Goal: Task Accomplishment & Management: Manage account settings

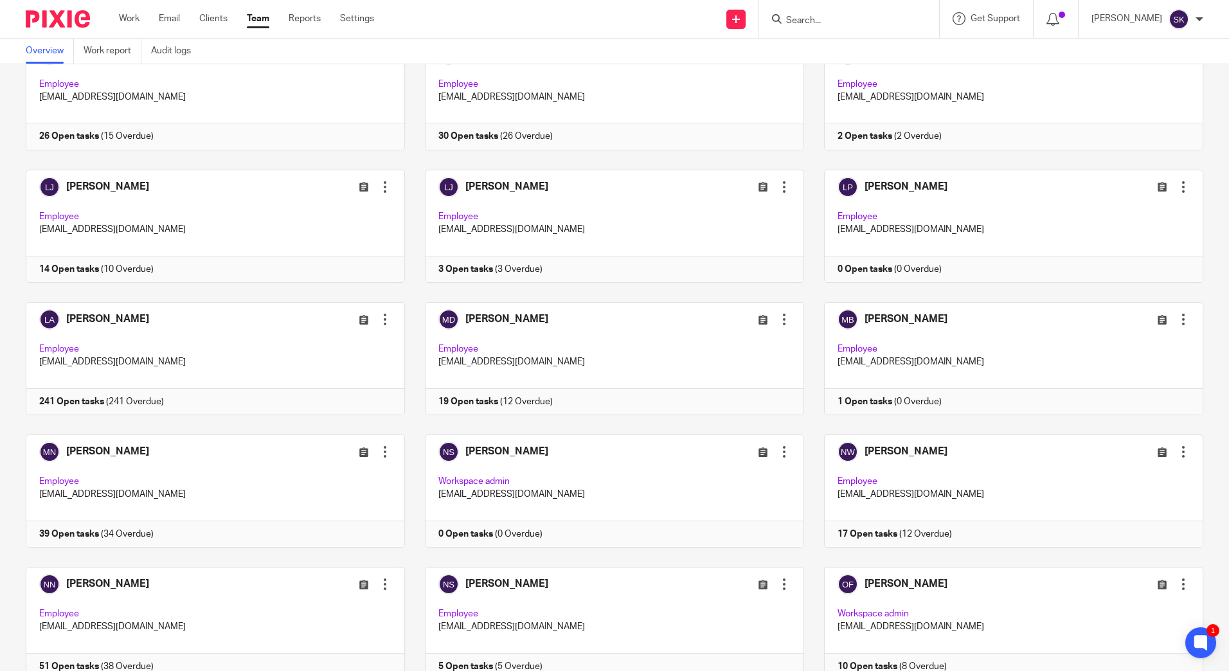
scroll to position [1690, 0]
click at [96, 186] on link at bounding box center [205, 226] width 399 height 113
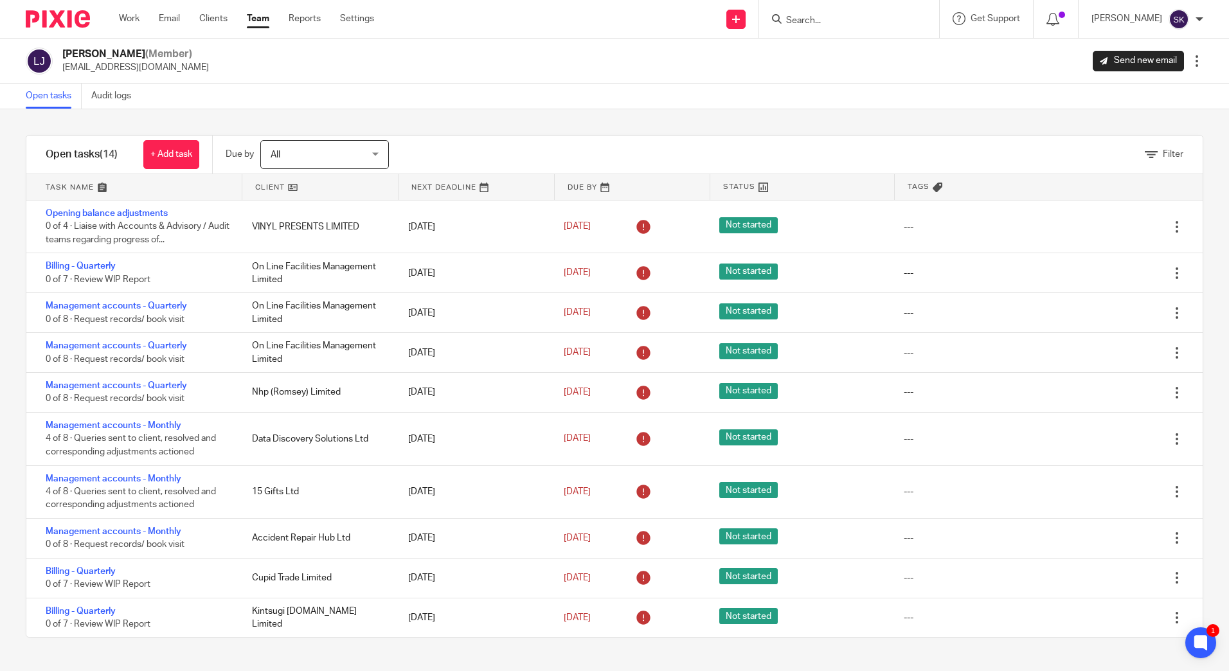
click at [255, 22] on link "Team" at bounding box center [258, 18] width 22 height 13
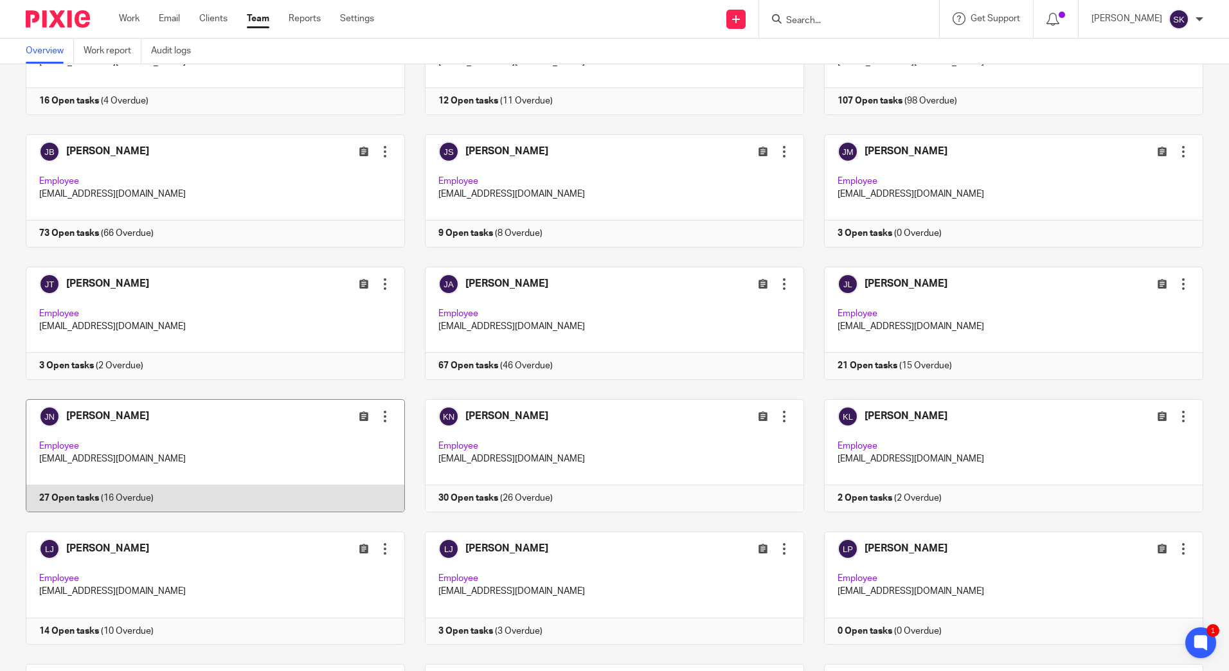
scroll to position [1328, 0]
click at [245, 444] on link at bounding box center [205, 456] width 399 height 113
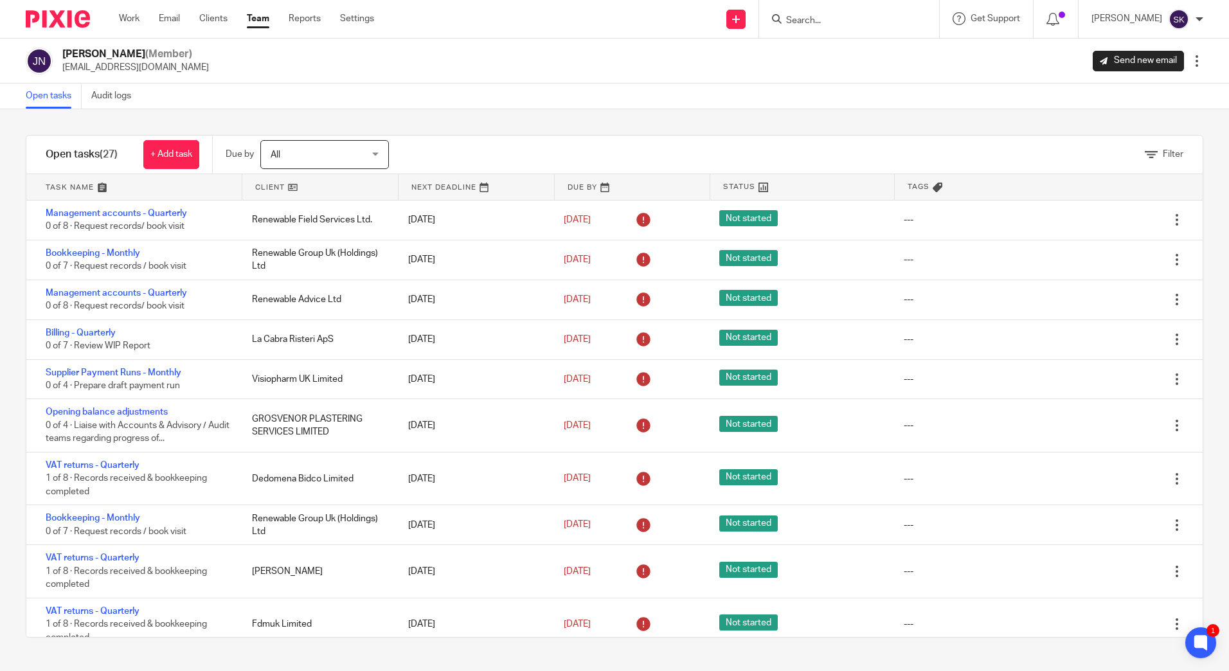
click at [265, 19] on link "Team" at bounding box center [258, 18] width 22 height 13
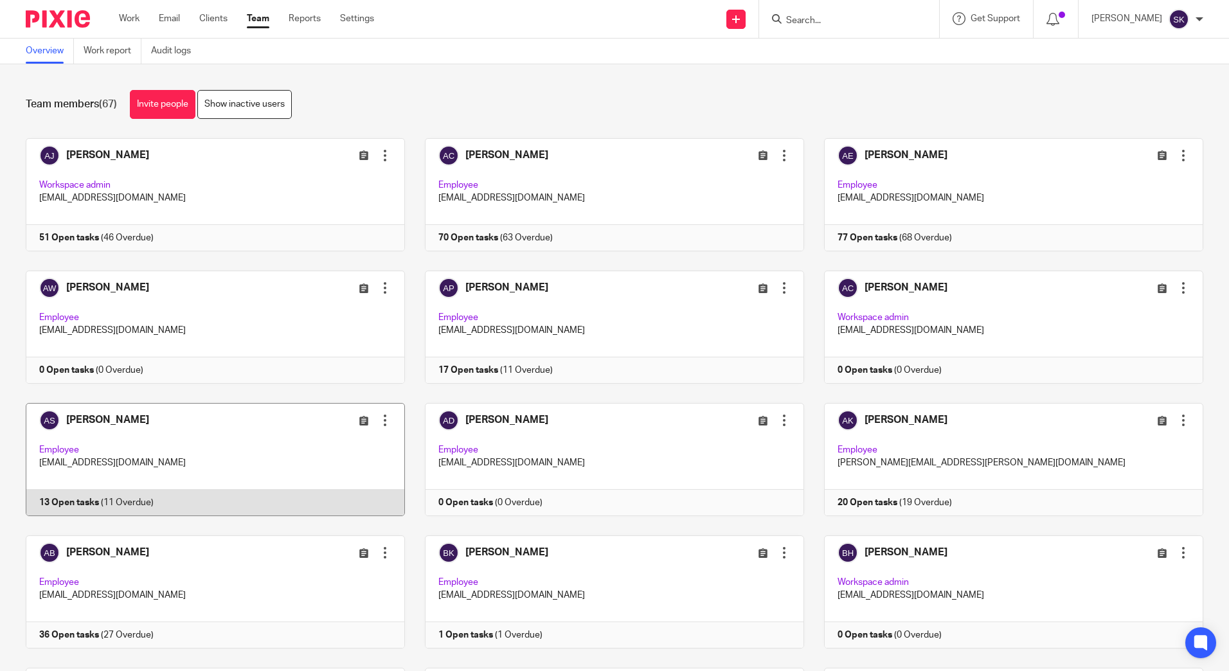
click at [223, 418] on link at bounding box center [205, 459] width 399 height 113
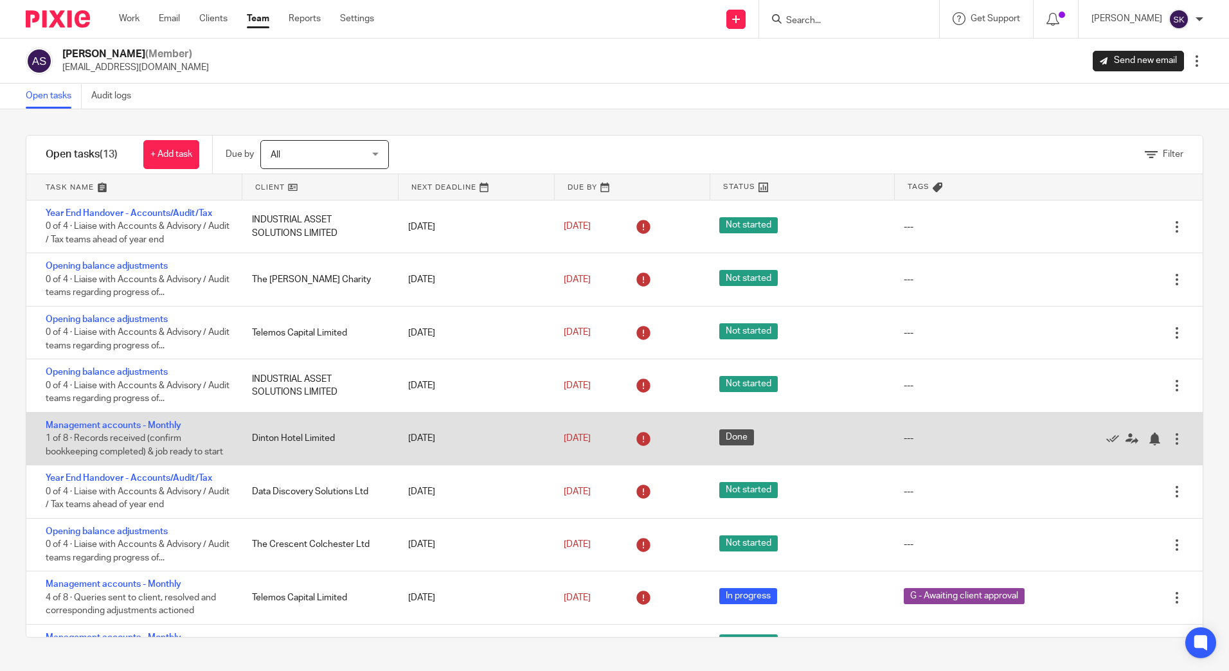
click at [122, 420] on div "Management accounts - Monthly 1 of 8 · Records received (confirm bookkeeping co…" at bounding box center [132, 439] width 213 height 52
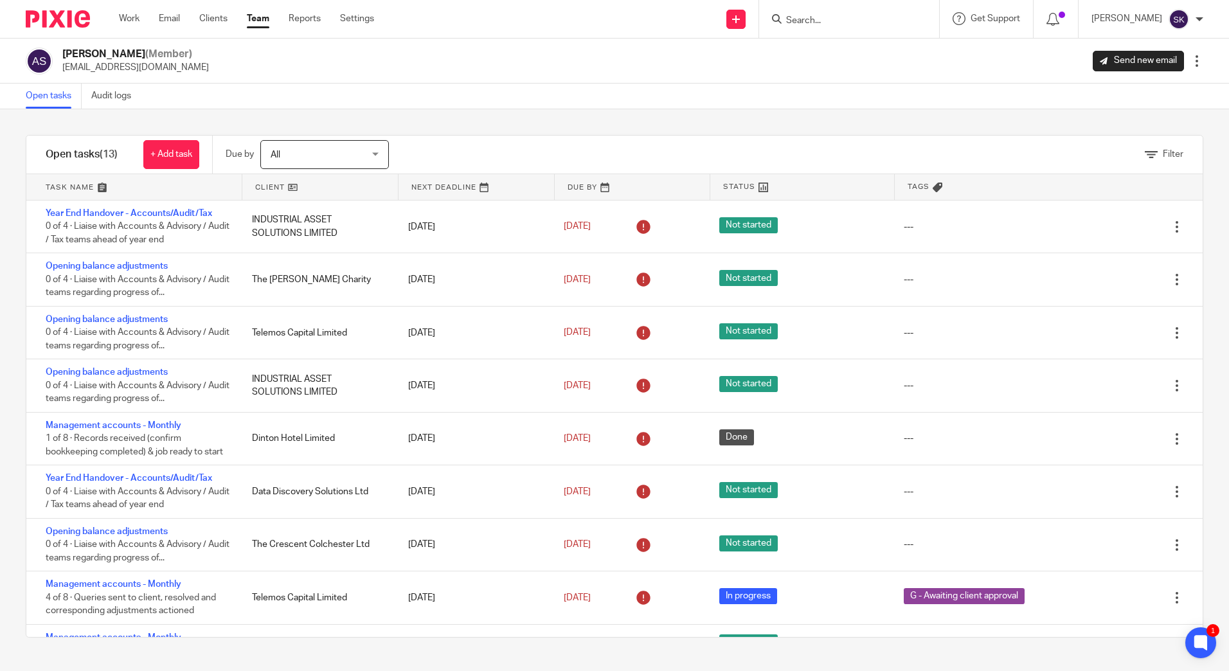
click at [460, 130] on div "Filter tasks Only show tasks matching all of these conditions 1 Client name Is …" at bounding box center [614, 390] width 1229 height 562
click at [588, 69] on div "Amy Scaddan (Member) ascaddan@menzies.co.uk Send new email Edit user Transfer D…" at bounding box center [615, 61] width 1178 height 27
click at [517, 107] on div "Open tasks Audit logs" at bounding box center [614, 97] width 1229 height 26
click at [261, 17] on link "Team" at bounding box center [258, 18] width 22 height 13
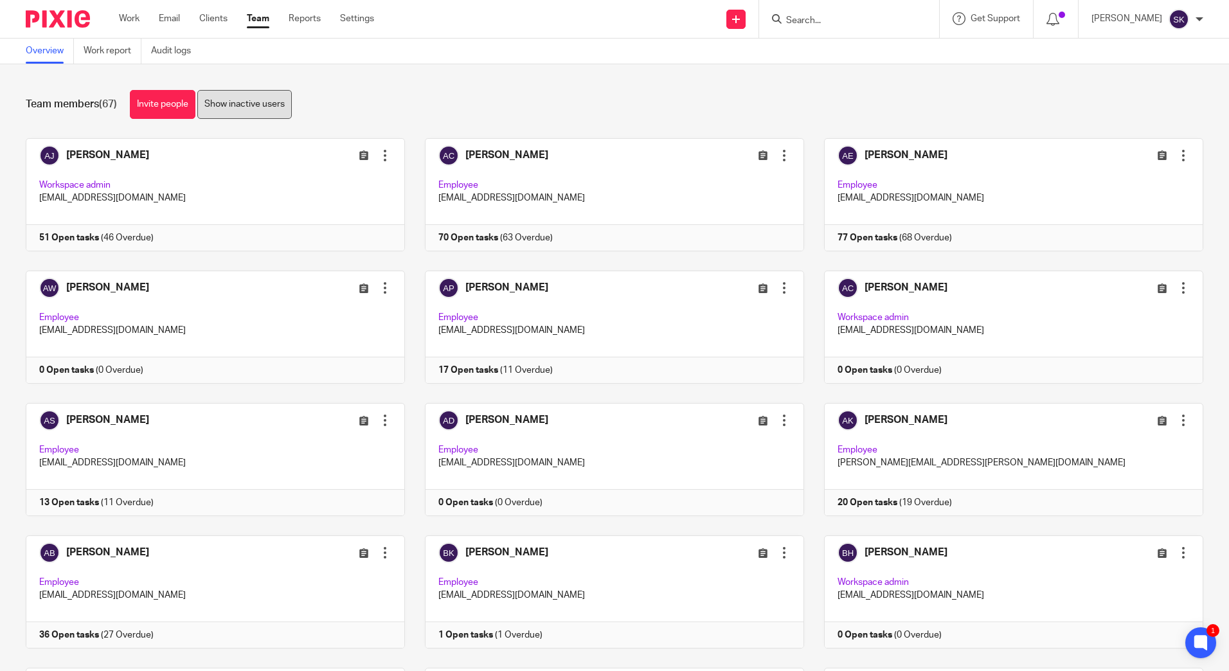
click at [211, 112] on link "Show inactive users" at bounding box center [244, 104] width 94 height 29
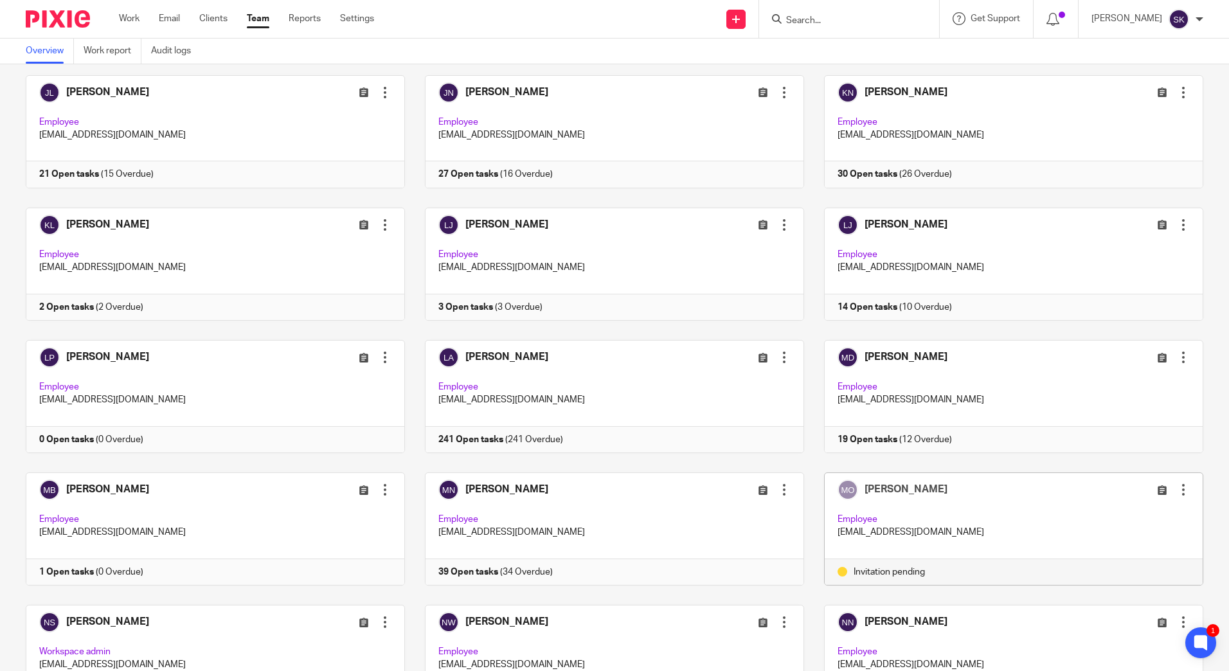
scroll to position [1653, 0]
click at [1177, 492] on div at bounding box center [1183, 489] width 13 height 13
click at [1137, 555] on button "Deactivate user" at bounding box center [1127, 561] width 84 height 17
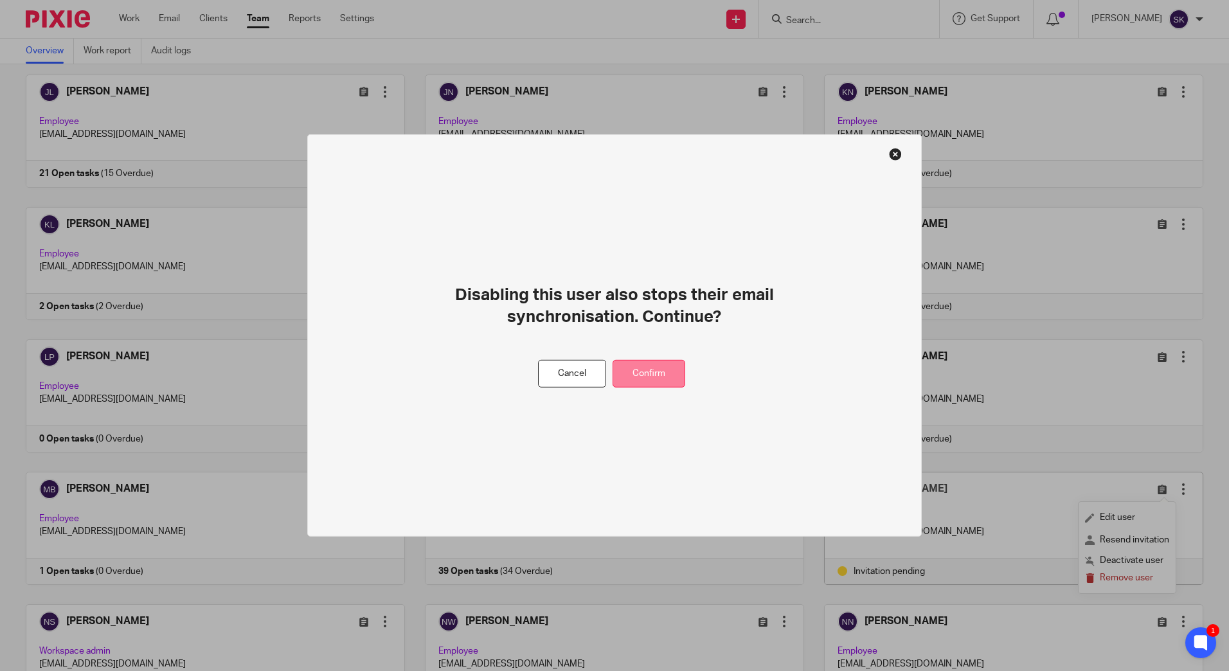
click at [663, 387] on button "Confirm" at bounding box center [649, 374] width 73 height 28
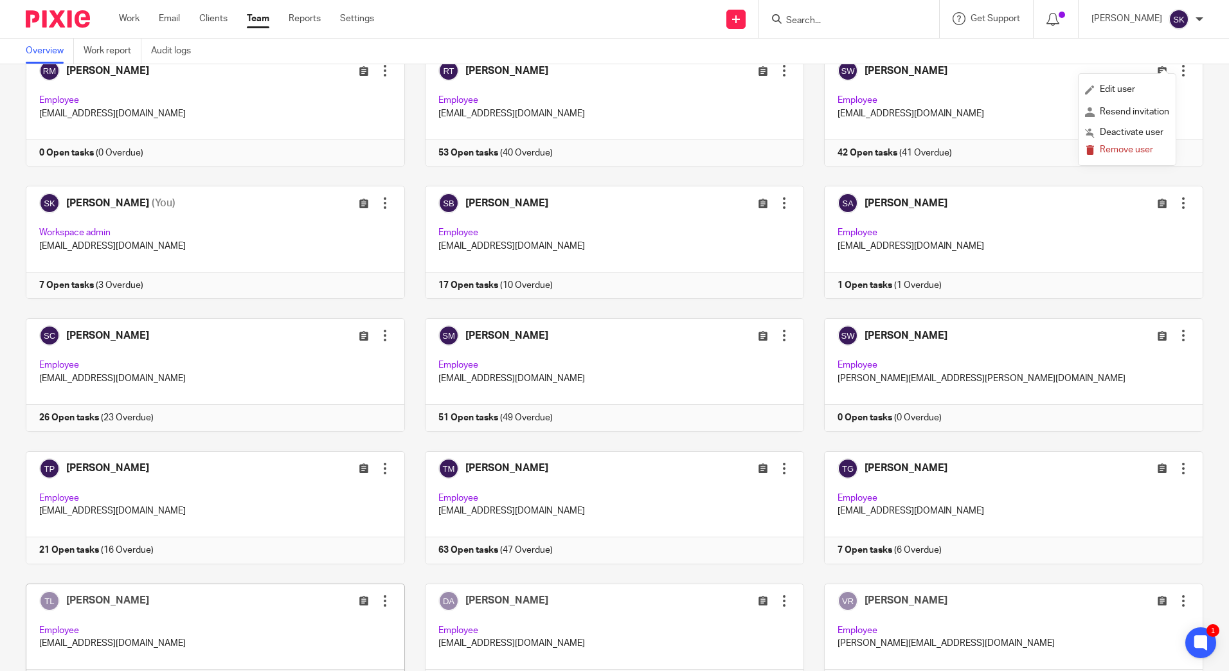
scroll to position [2672, 0]
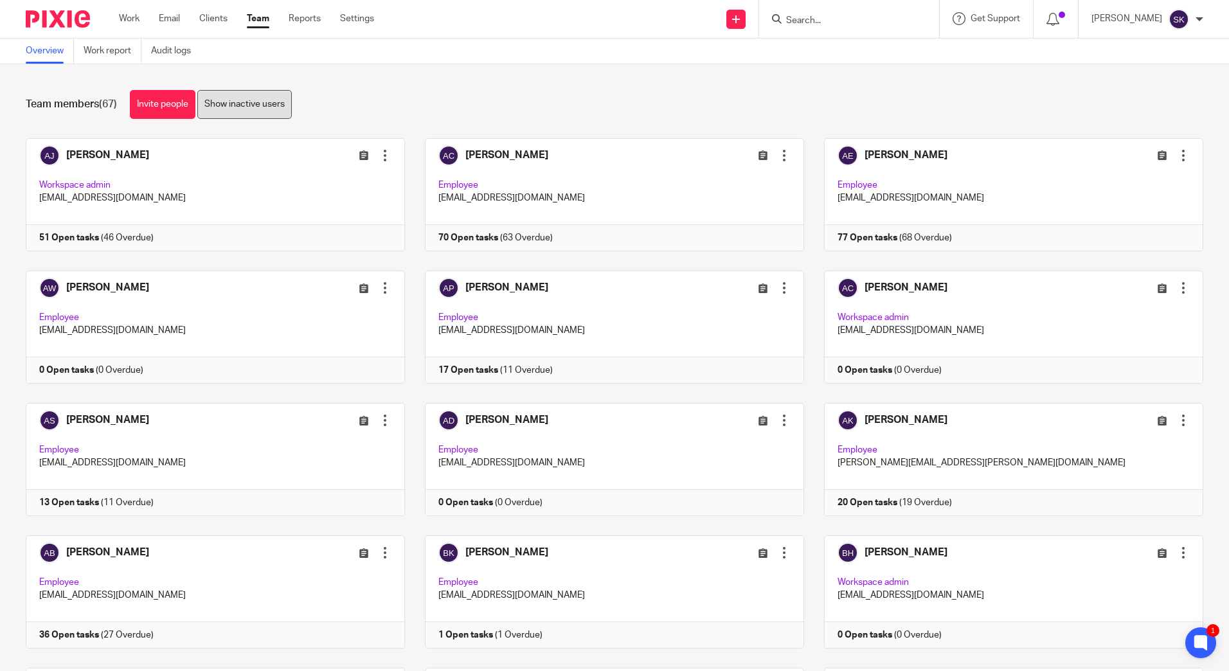
click at [241, 114] on link "Show inactive users" at bounding box center [244, 104] width 94 height 29
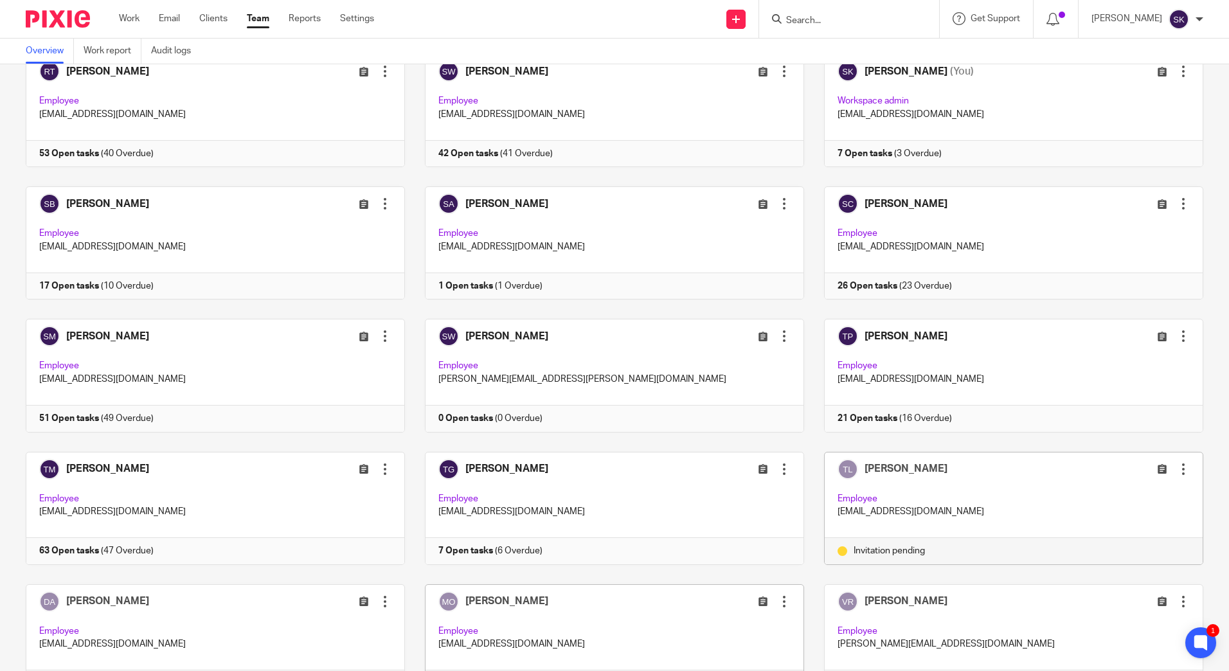
scroll to position [2672, 0]
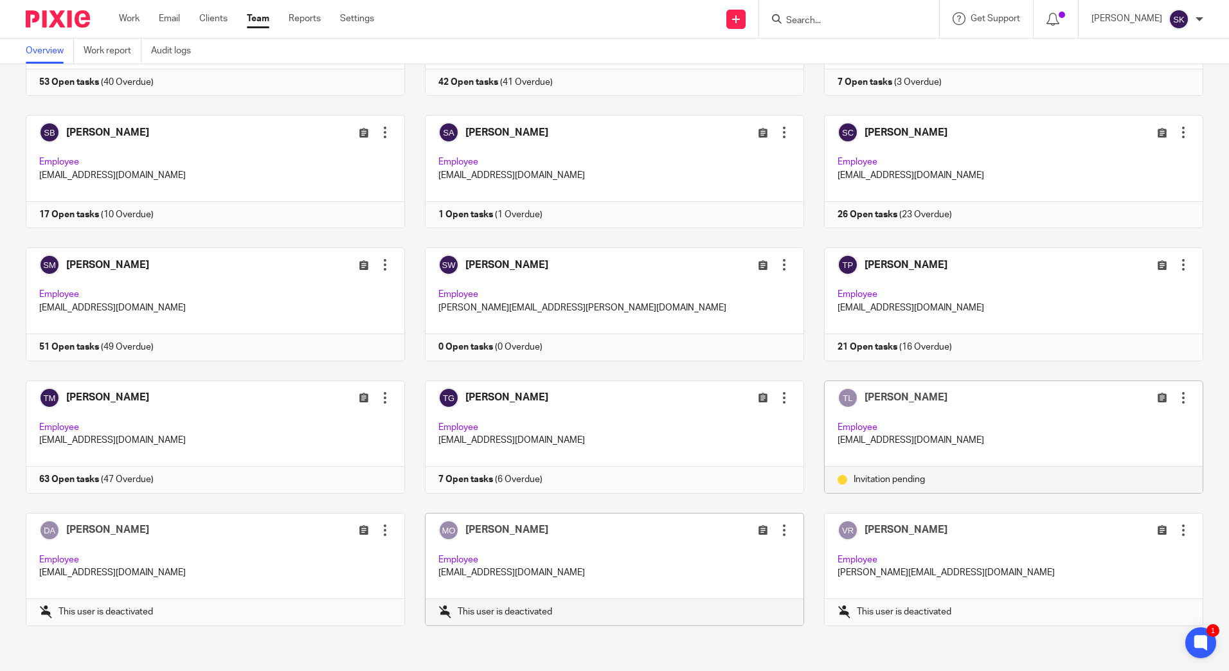
click at [1177, 398] on div at bounding box center [1183, 397] width 13 height 13
click at [1136, 447] on span "Resend invitation" at bounding box center [1134, 448] width 69 height 9
